Goal: Task Accomplishment & Management: Use online tool/utility

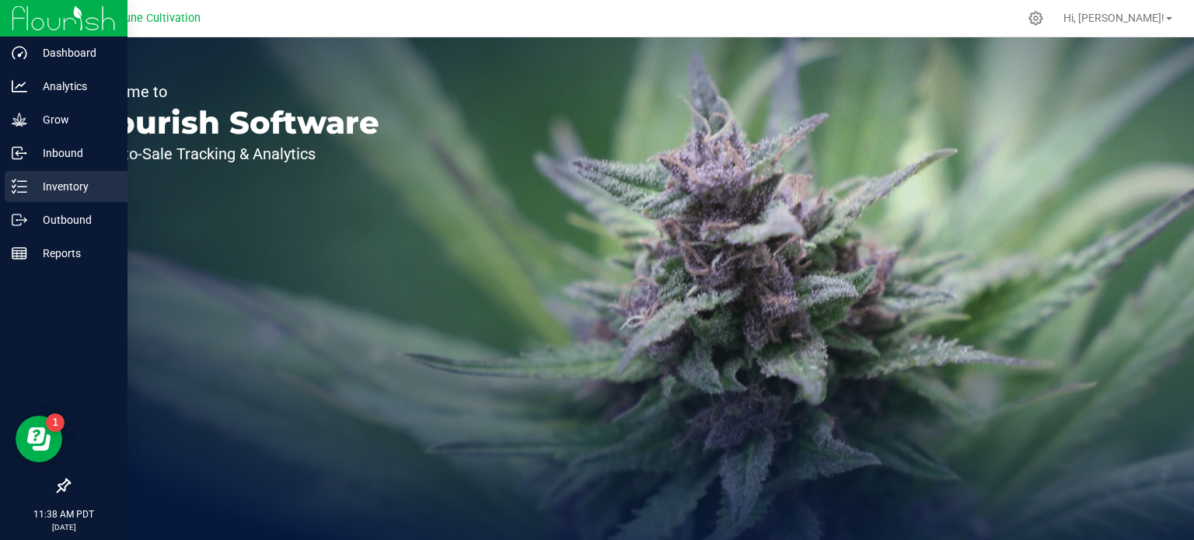
click at [29, 183] on p "Inventory" at bounding box center [73, 186] width 93 height 19
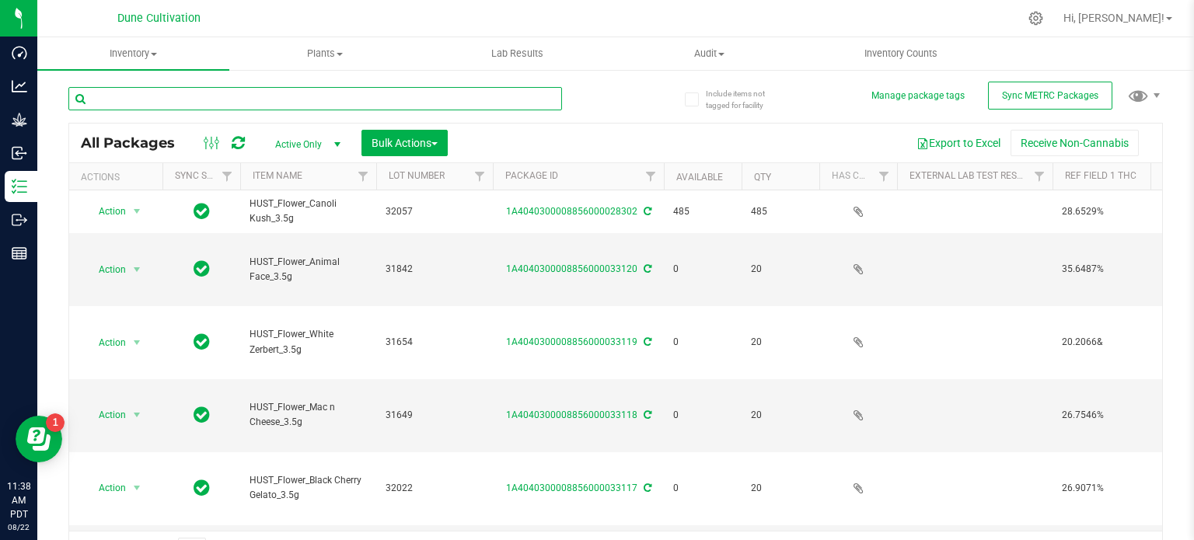
click at [389, 100] on input "text" at bounding box center [314, 98] width 493 height 23
type input "33196"
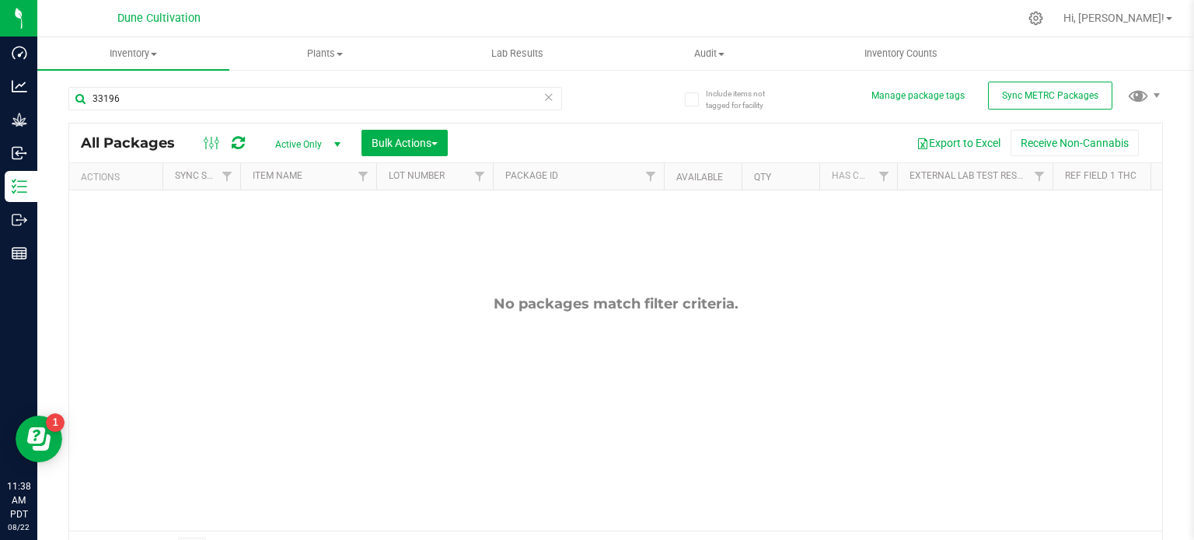
click at [327, 142] on span "select" at bounding box center [336, 145] width 19 height 22
click at [311, 245] on li "All" at bounding box center [304, 239] width 84 height 23
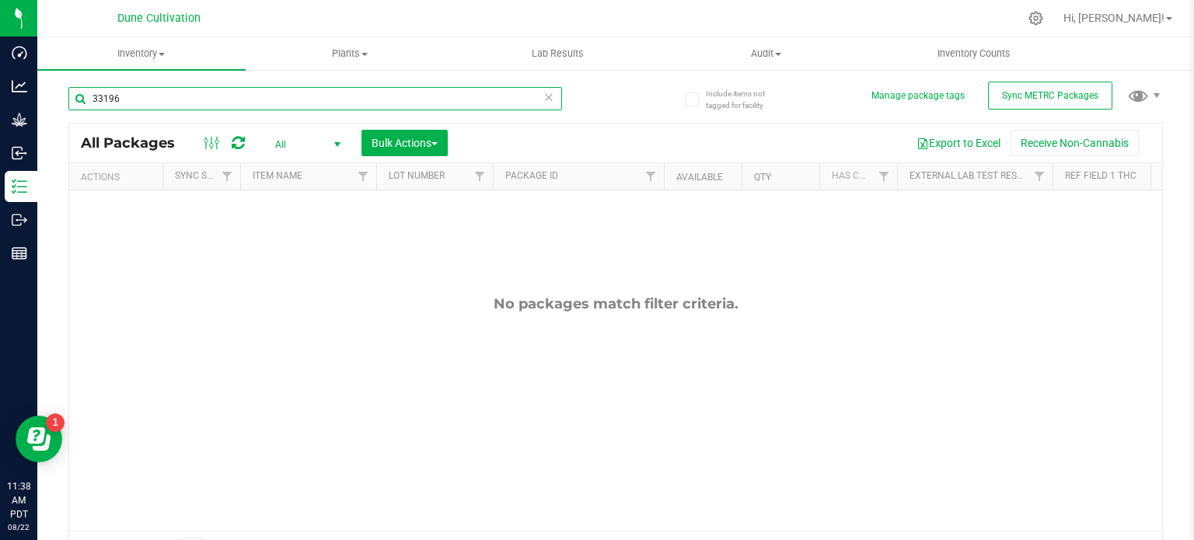
click at [363, 105] on input "33196" at bounding box center [314, 98] width 493 height 23
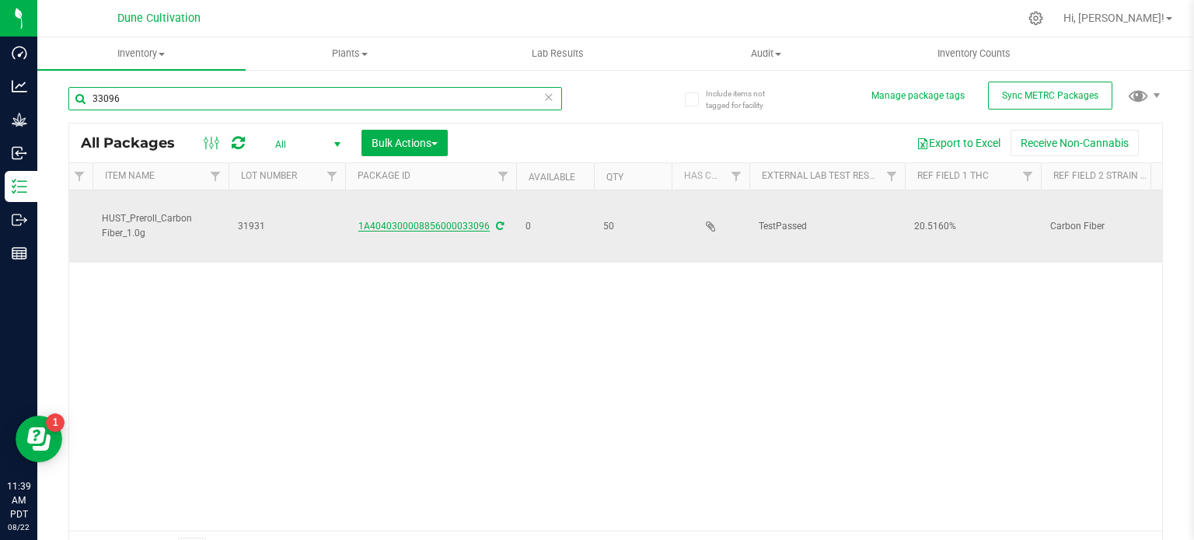
scroll to position [0, 12]
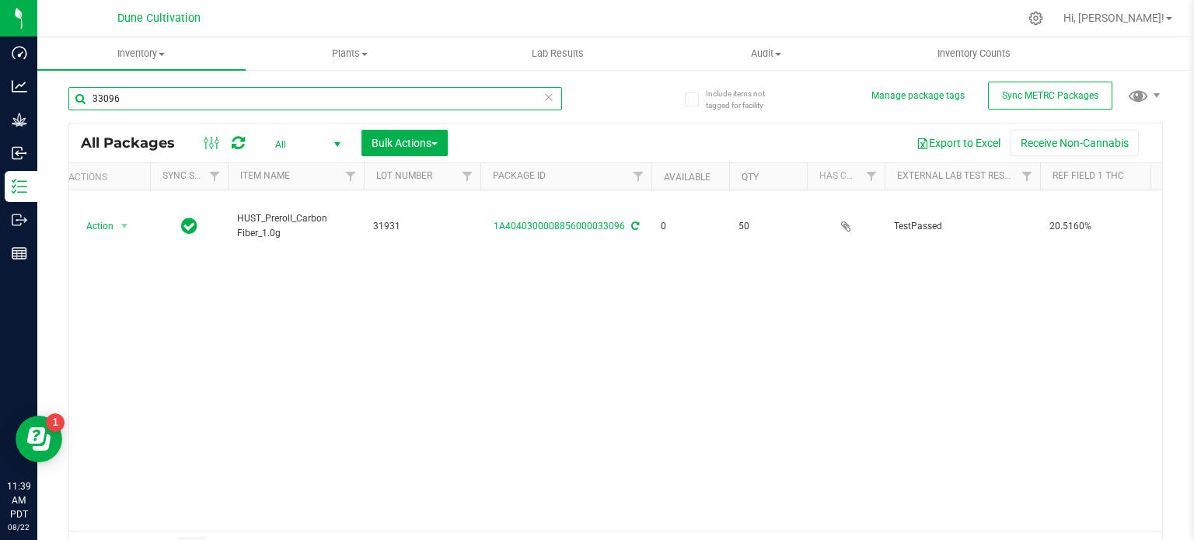
click at [415, 89] on input "33096" at bounding box center [314, 98] width 493 height 23
type input "33095"
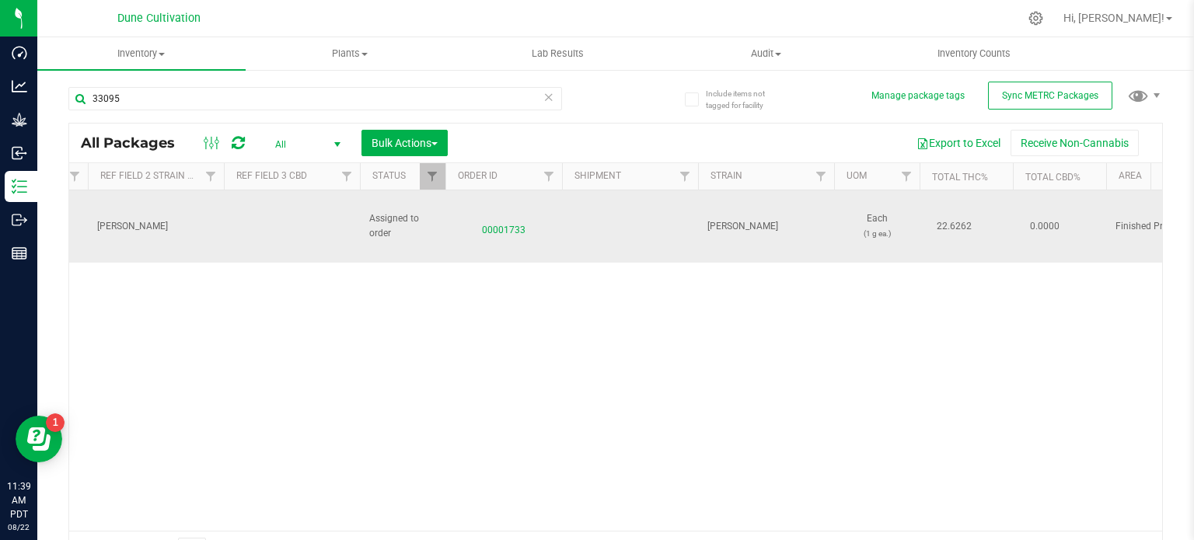
click at [514, 215] on span "00001733" at bounding box center [504, 226] width 98 height 23
